Goal: Task Accomplishment & Management: Manage account settings

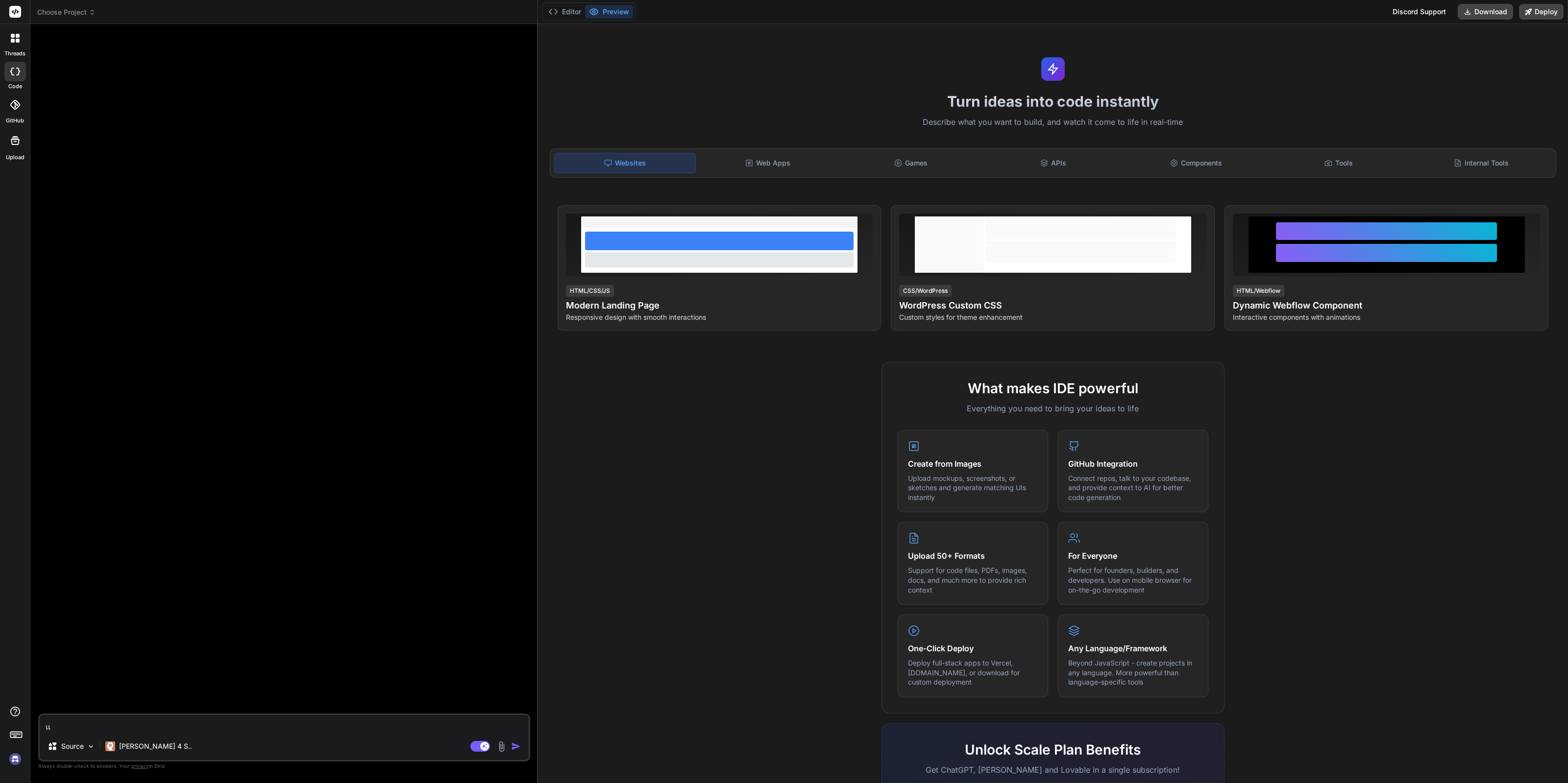
click at [15, 762] on img at bounding box center [15, 759] width 17 height 17
type textarea "x"
click at [17, 763] on img at bounding box center [15, 759] width 17 height 17
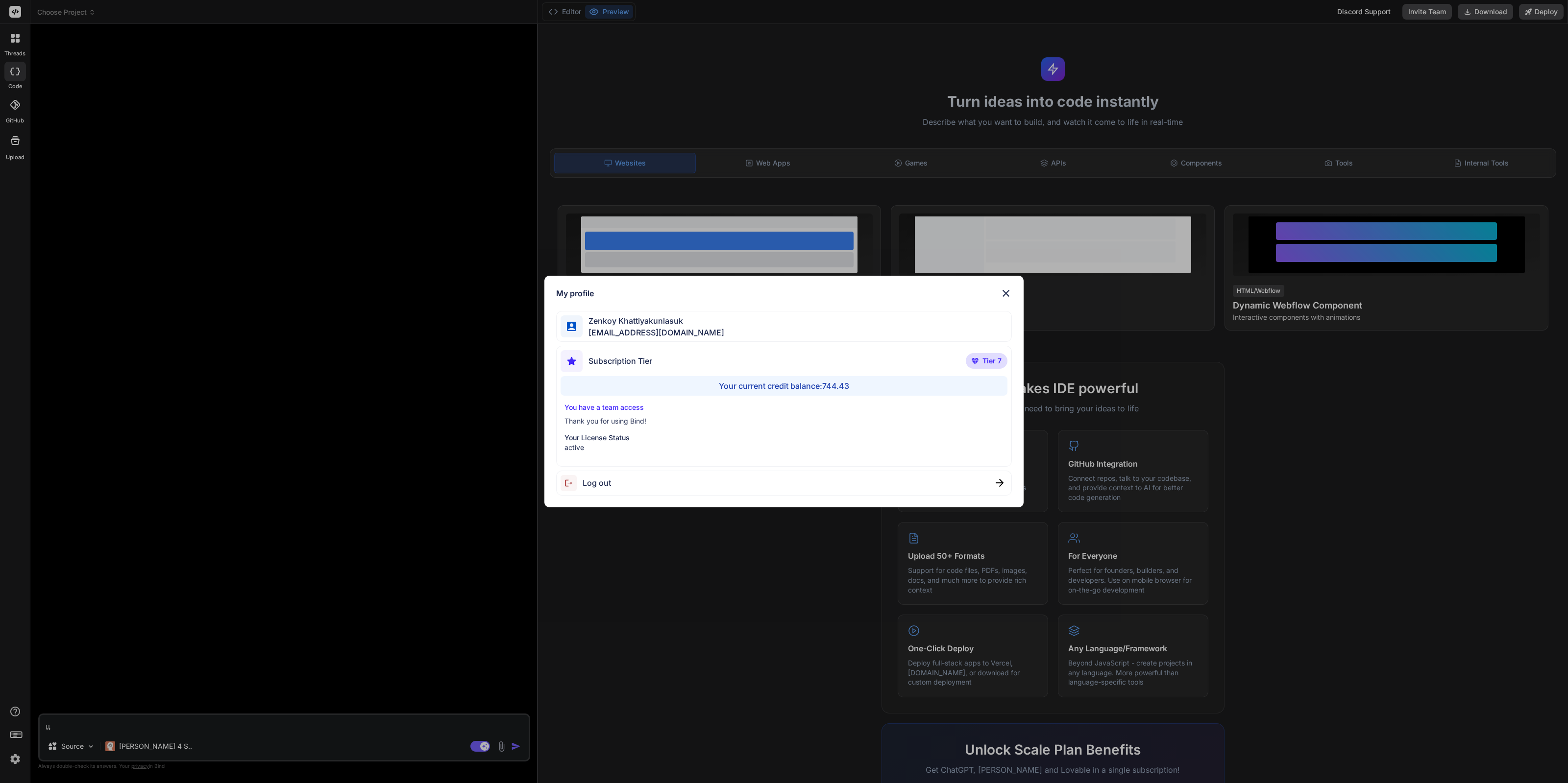
click at [692, 616] on div "My profile Zenkoy Khattiyakunlasuk bindai@zenkoy.com Subscription Tier Tier 7 Y…" at bounding box center [784, 392] width 1568 height 783
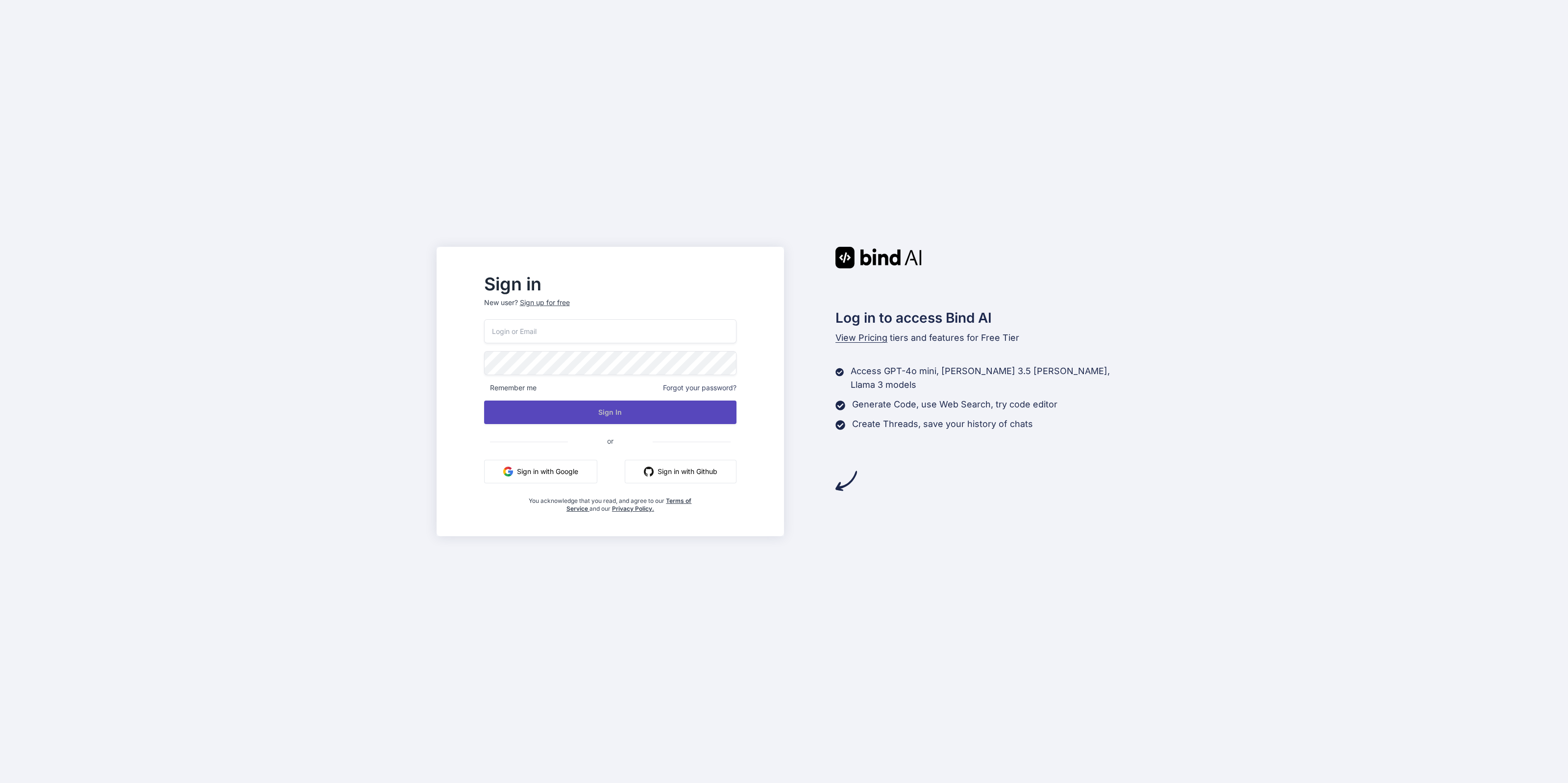
type input "[EMAIL_ADDRESS][DOMAIN_NAME]"
click at [626, 410] on button "Sign In" at bounding box center [610, 412] width 253 height 23
click at [636, 415] on button "Sign In" at bounding box center [610, 412] width 253 height 23
